Goal: Transaction & Acquisition: Purchase product/service

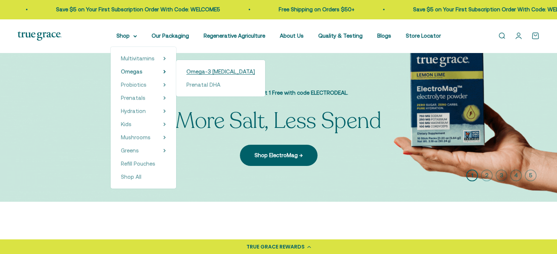
click at [203, 73] on span "Omega-3 [MEDICAL_DATA]" at bounding box center [220, 71] width 68 height 6
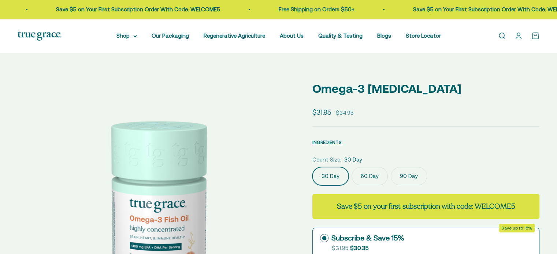
select select "3"
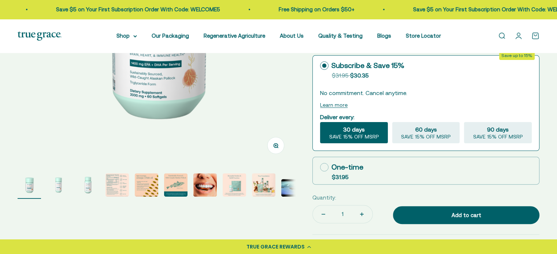
scroll to position [256, 0]
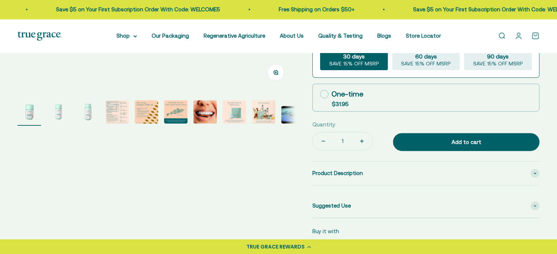
click at [114, 109] on img "Go to item 4" at bounding box center [116, 111] width 23 height 23
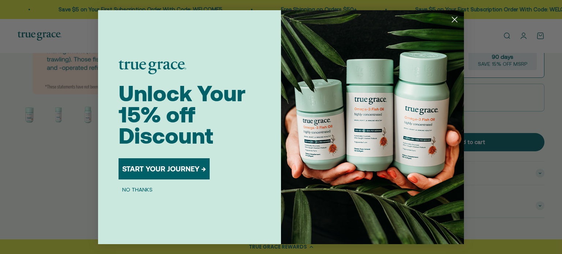
scroll to position [0, 858]
click at [455, 23] on circle "Close dialog" at bounding box center [455, 19] width 12 height 12
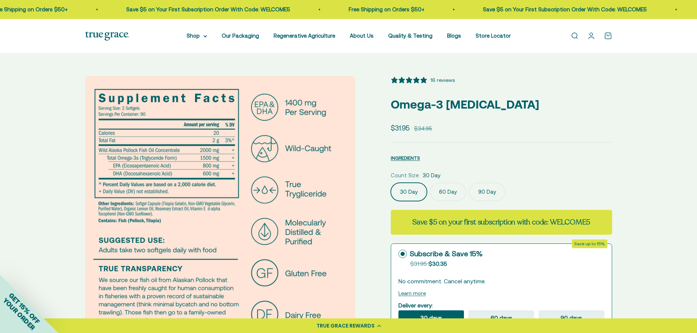
scroll to position [37, 0]
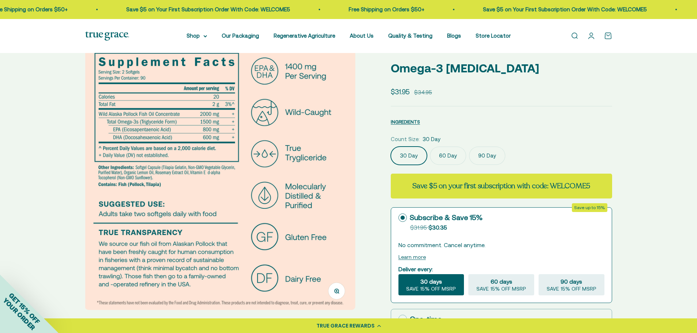
click at [306, 124] on img at bounding box center [220, 175] width 270 height 270
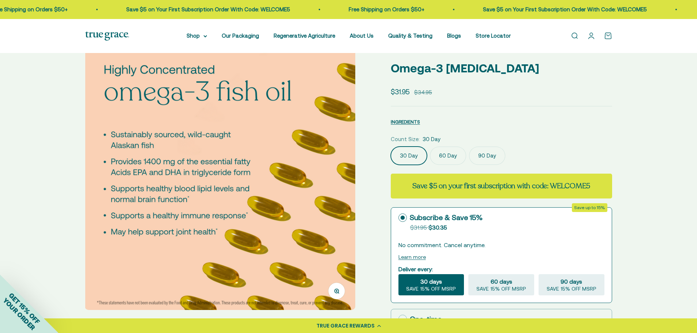
click at [306, 124] on img at bounding box center [220, 175] width 270 height 270
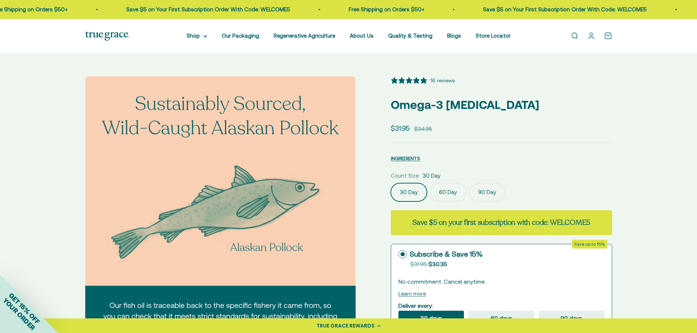
scroll to position [73, 0]
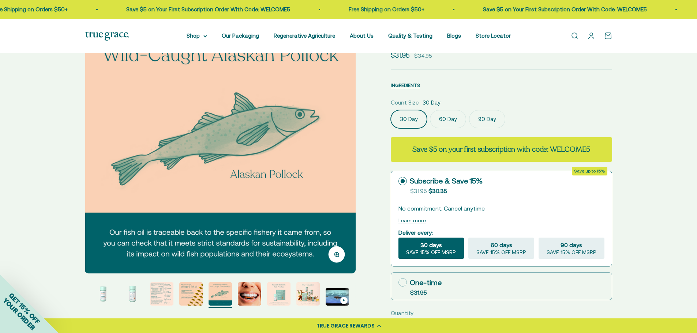
click at [328, 156] on img at bounding box center [220, 138] width 270 height 270
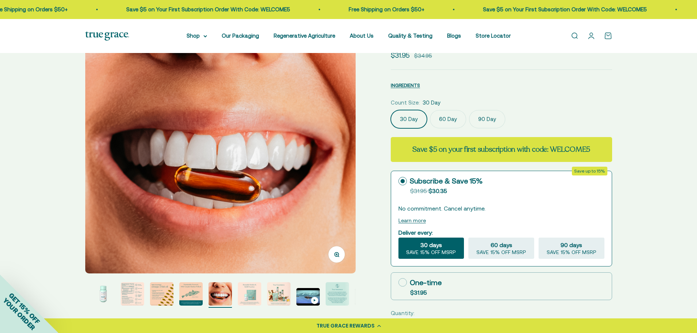
click at [315, 156] on img at bounding box center [220, 138] width 270 height 270
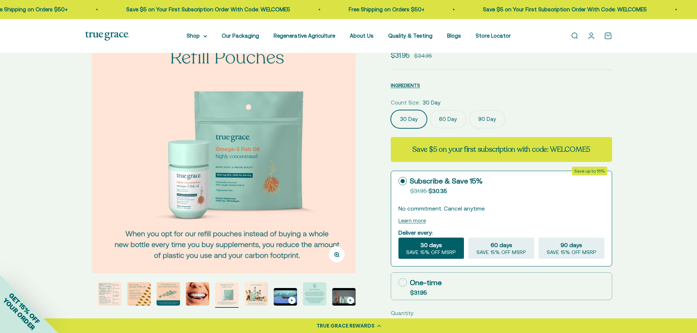
scroll to position [0, 1955]
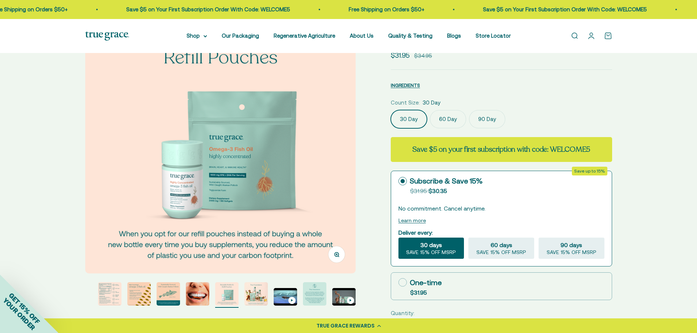
click at [245, 254] on img "Go to item 9" at bounding box center [255, 293] width 23 height 23
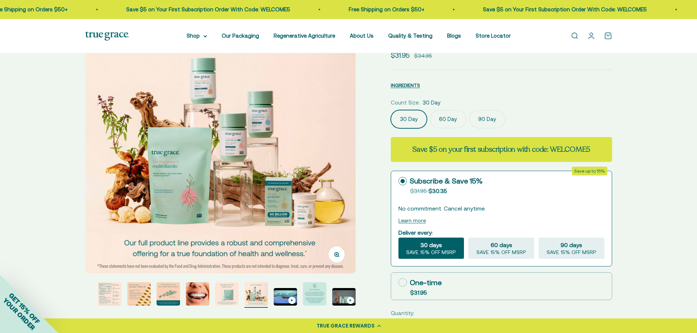
scroll to position [0, 2234]
click at [114, 254] on img "Go to item 4" at bounding box center [109, 293] width 23 height 23
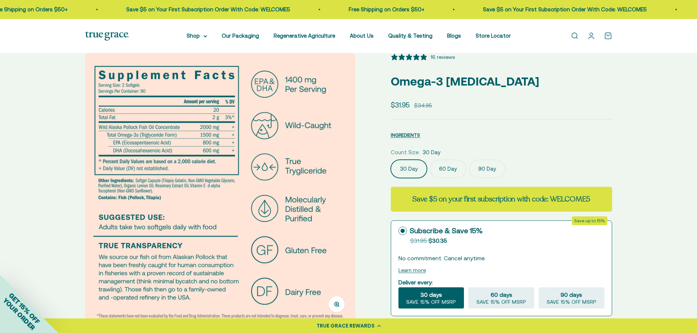
scroll to position [37, 0]
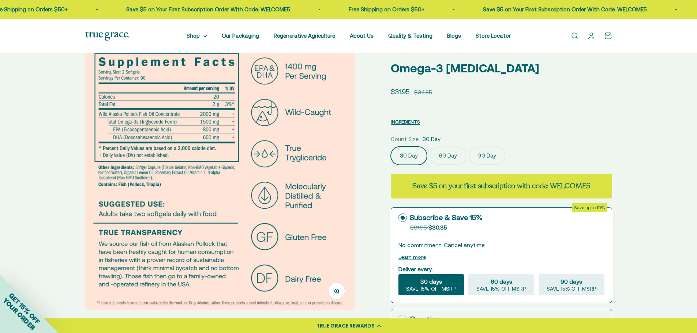
click at [453, 157] on label "60 Day" at bounding box center [448, 156] width 36 height 18
click at [391, 147] on input "60 Day" at bounding box center [390, 146] width 0 height 0
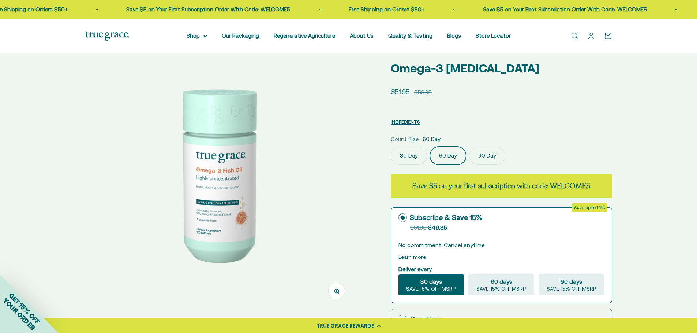
click at [487, 155] on label "90 Day" at bounding box center [487, 156] width 36 height 18
click at [391, 147] on input "90 Day" at bounding box center [390, 146] width 0 height 0
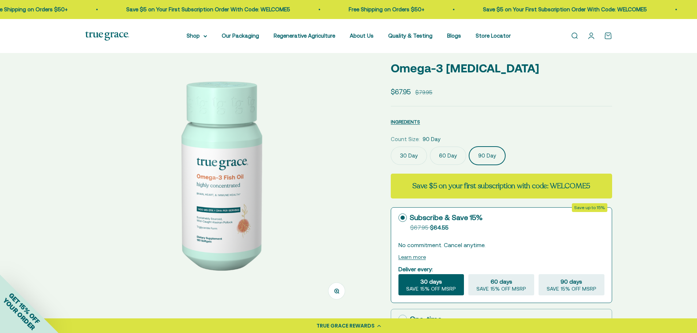
click at [418, 150] on label "30 Day" at bounding box center [409, 156] width 36 height 18
click at [391, 147] on input "30 Day" at bounding box center [390, 146] width 0 height 0
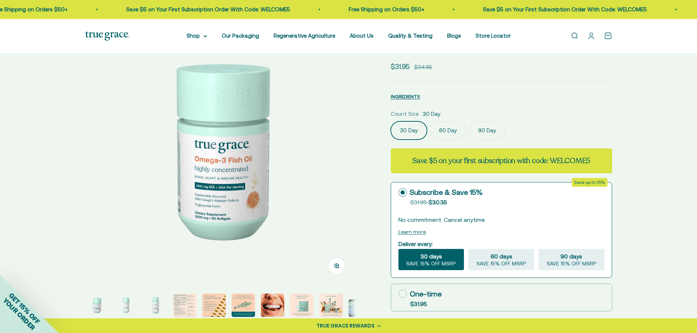
scroll to position [110, 0]
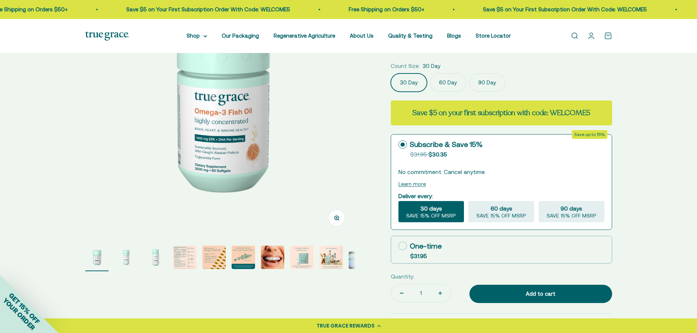
click at [175, 254] on img "Go to item 4" at bounding box center [184, 257] width 23 height 23
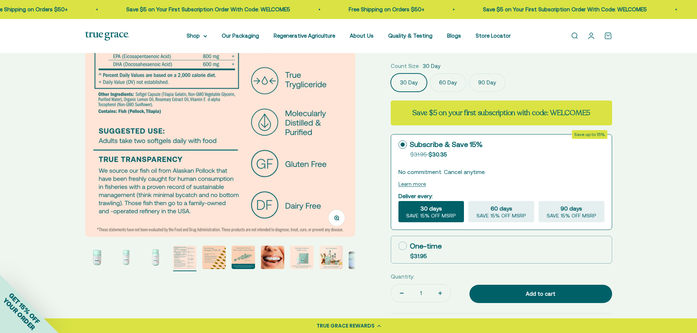
click at [220, 254] on img "Go to item 5" at bounding box center [213, 257] width 23 height 23
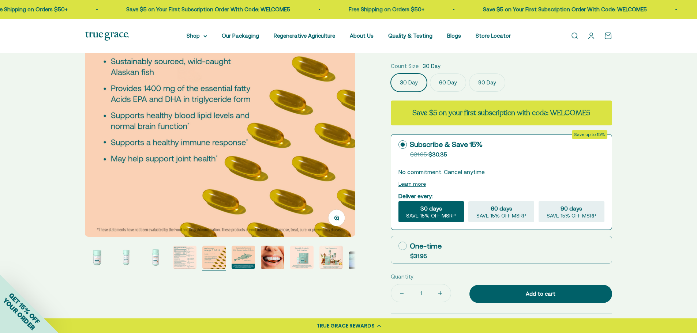
click at [242, 254] on img "Go to item 6" at bounding box center [243, 257] width 23 height 23
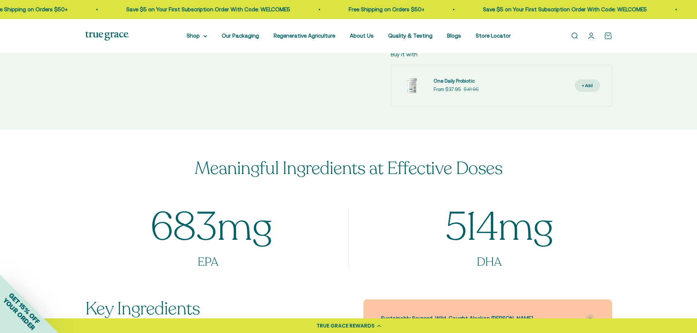
scroll to position [293, 0]
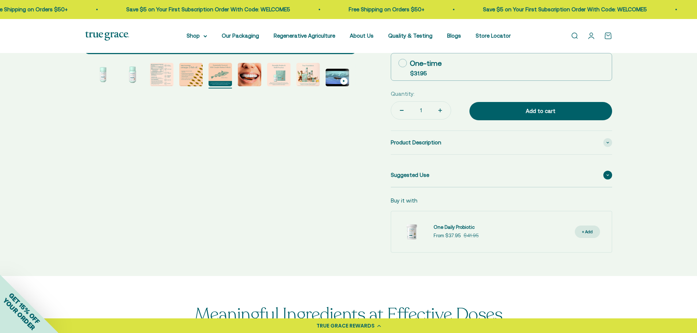
click at [433, 178] on div "Suggested Use" at bounding box center [501, 175] width 221 height 23
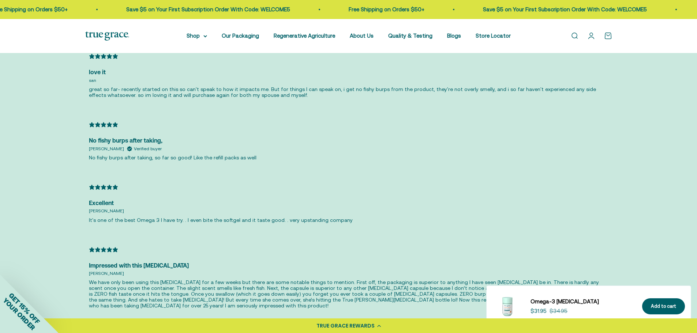
scroll to position [1683, 0]
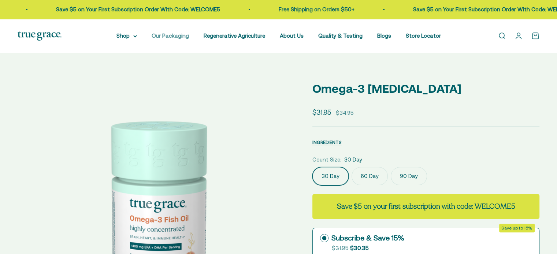
select select "3"
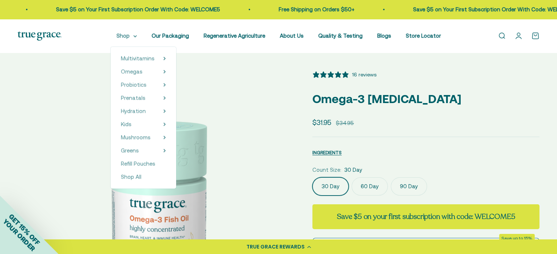
click at [136, 37] on icon at bounding box center [135, 35] width 3 height 1
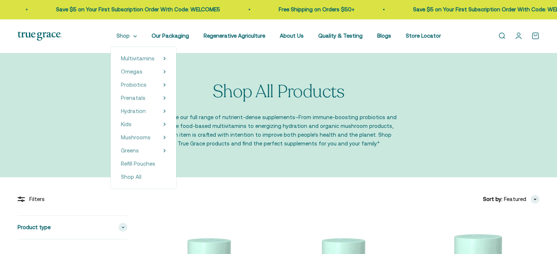
click at [137, 38] on summary "Shop" at bounding box center [126, 35] width 20 height 9
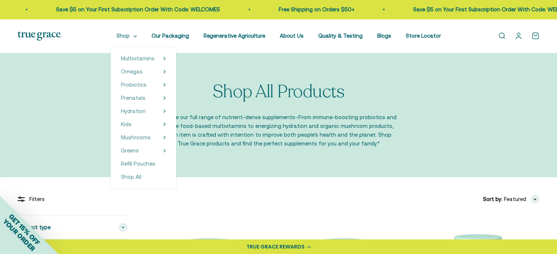
click at [137, 35] on summary "Shop" at bounding box center [126, 35] width 20 height 9
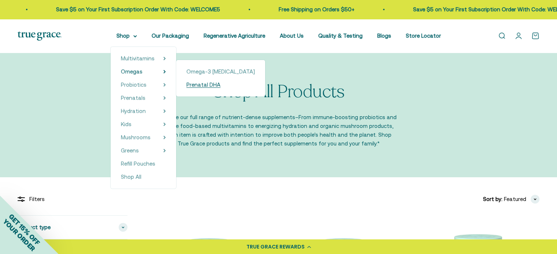
click at [213, 86] on span "Prenatal DHA" at bounding box center [203, 85] width 34 height 6
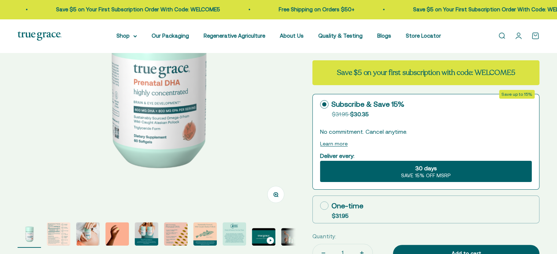
select select "3"
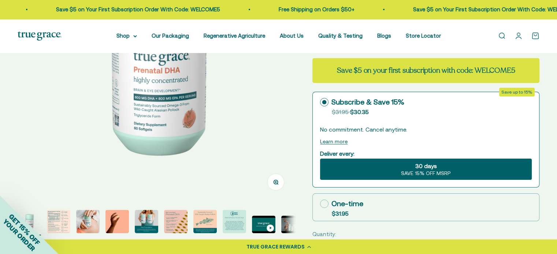
click at [59, 224] on img "Go to item 2" at bounding box center [58, 221] width 23 height 23
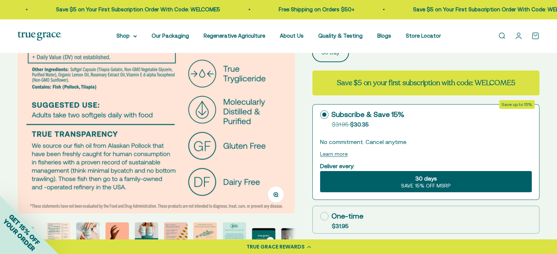
scroll to position [146, 0]
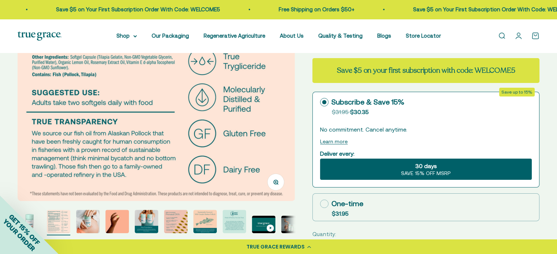
click at [83, 222] on img "Go to item 3" at bounding box center [87, 221] width 23 height 23
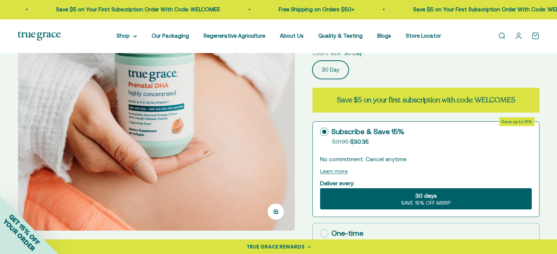
scroll to position [73, 0]
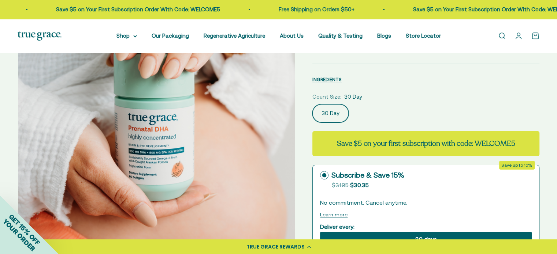
click at [156, 146] on img at bounding box center [156, 135] width 277 height 277
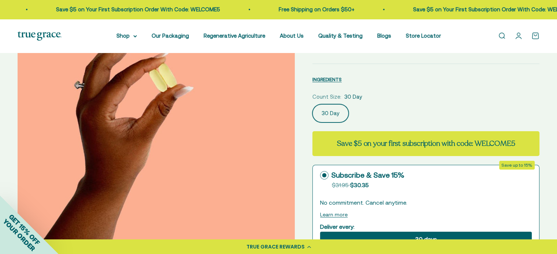
click at [156, 146] on img at bounding box center [156, 135] width 277 height 277
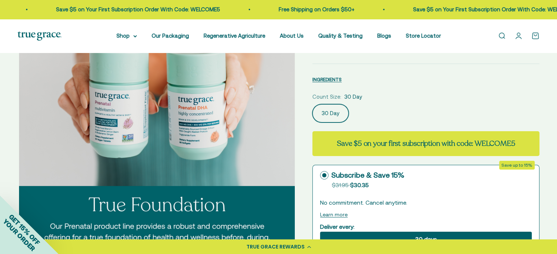
scroll to position [0, 1143]
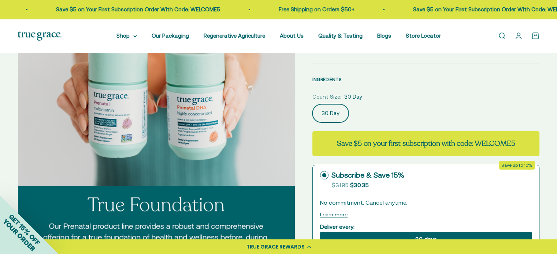
click at [156, 146] on img at bounding box center [156, 135] width 277 height 277
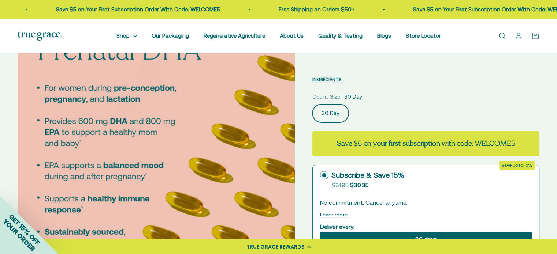
scroll to position [0, 0]
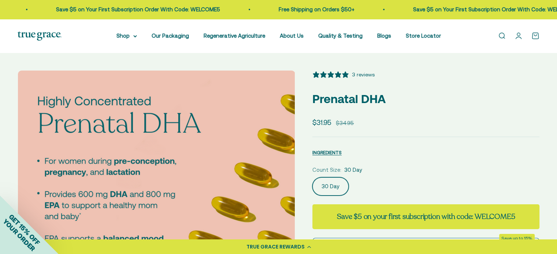
click at [27, 149] on img at bounding box center [156, 209] width 277 height 277
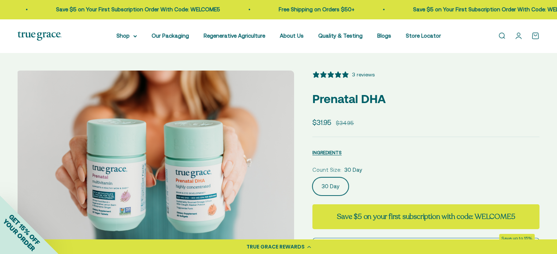
click at [27, 149] on img at bounding box center [154, 209] width 277 height 277
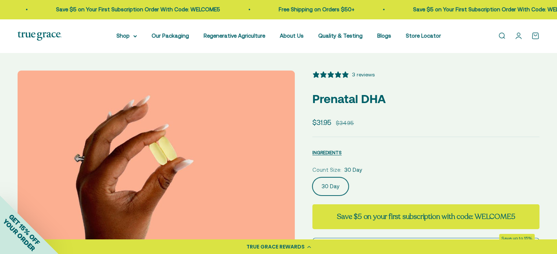
click at [27, 149] on img at bounding box center [156, 209] width 277 height 277
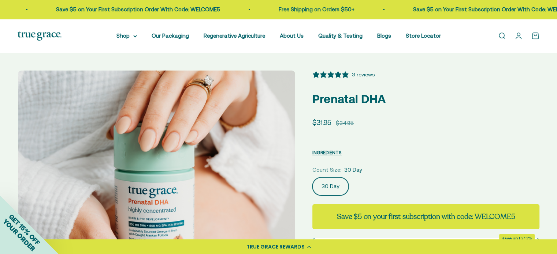
click at [27, 149] on img at bounding box center [156, 209] width 277 height 277
